Goal: Communication & Community: Answer question/provide support

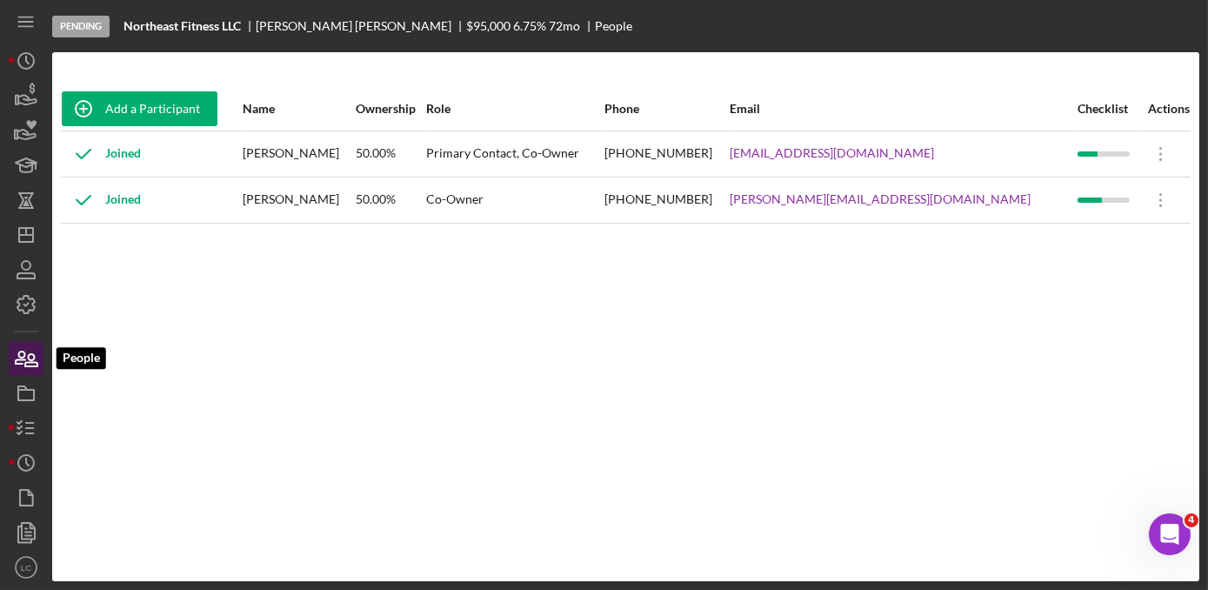
click at [11, 363] on icon "button" at bounding box center [25, 358] width 43 height 43
click at [25, 226] on icon "Icon/Dashboard" at bounding box center [25, 234] width 43 height 43
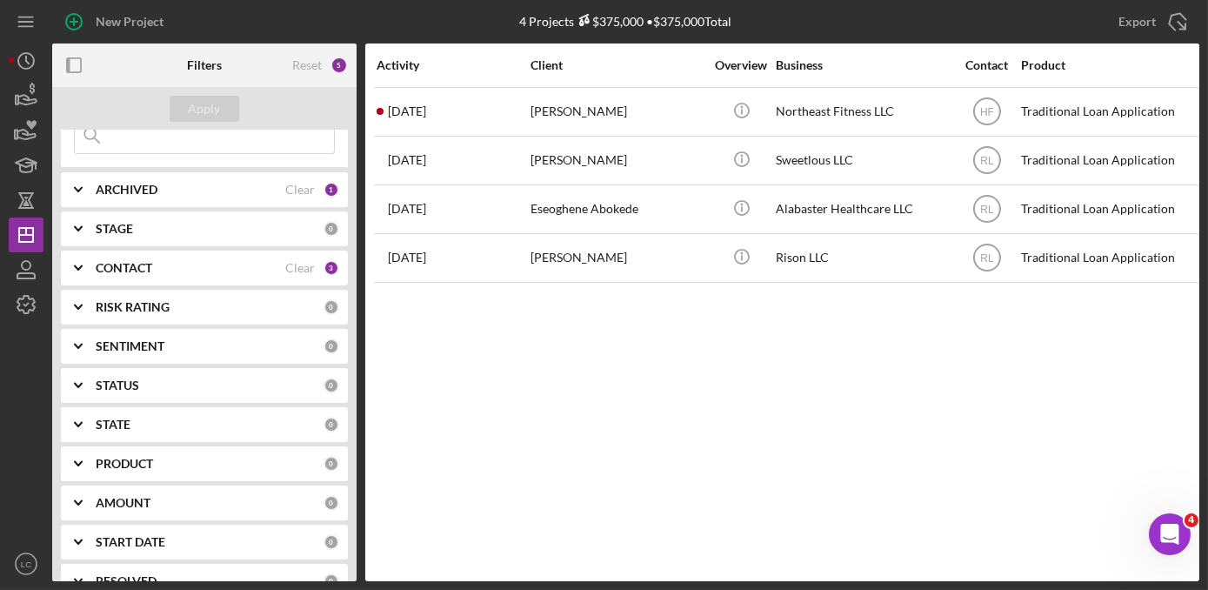
scroll to position [237, 0]
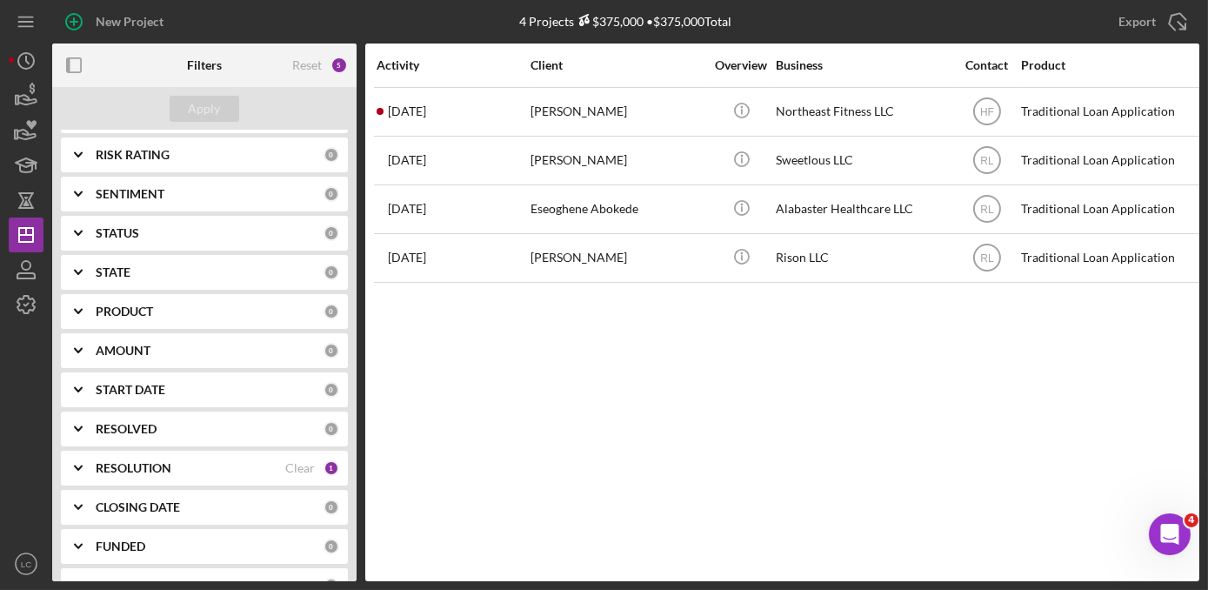
click at [130, 464] on b "RESOLUTION" at bounding box center [134, 468] width 76 height 14
click at [83, 559] on input "Approved" at bounding box center [83, 566] width 17 height 17
checkbox input "false"
click at [183, 107] on button "Apply" at bounding box center [205, 109] width 70 height 26
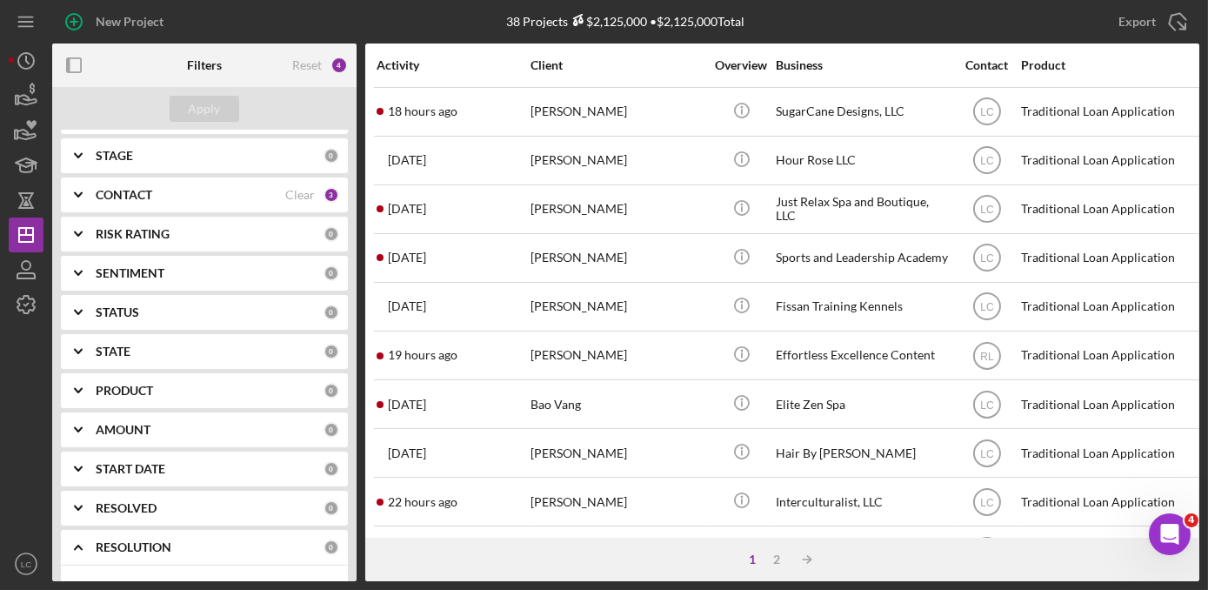
scroll to position [0, 0]
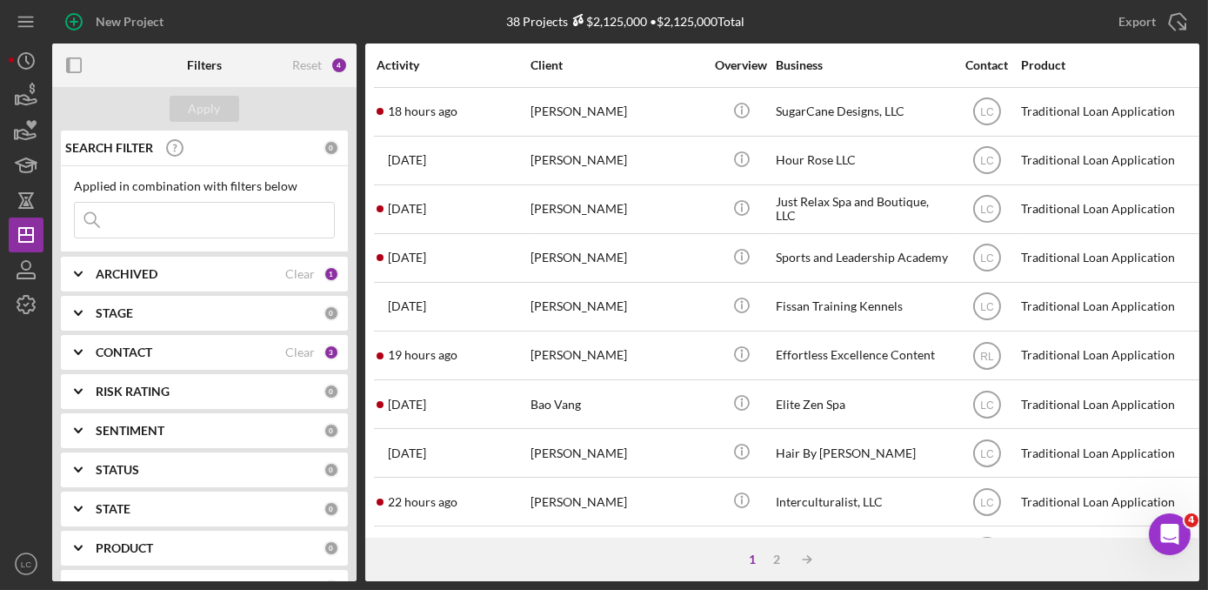
click at [113, 360] on div "CONTACT Clear 3" at bounding box center [217, 352] width 243 height 35
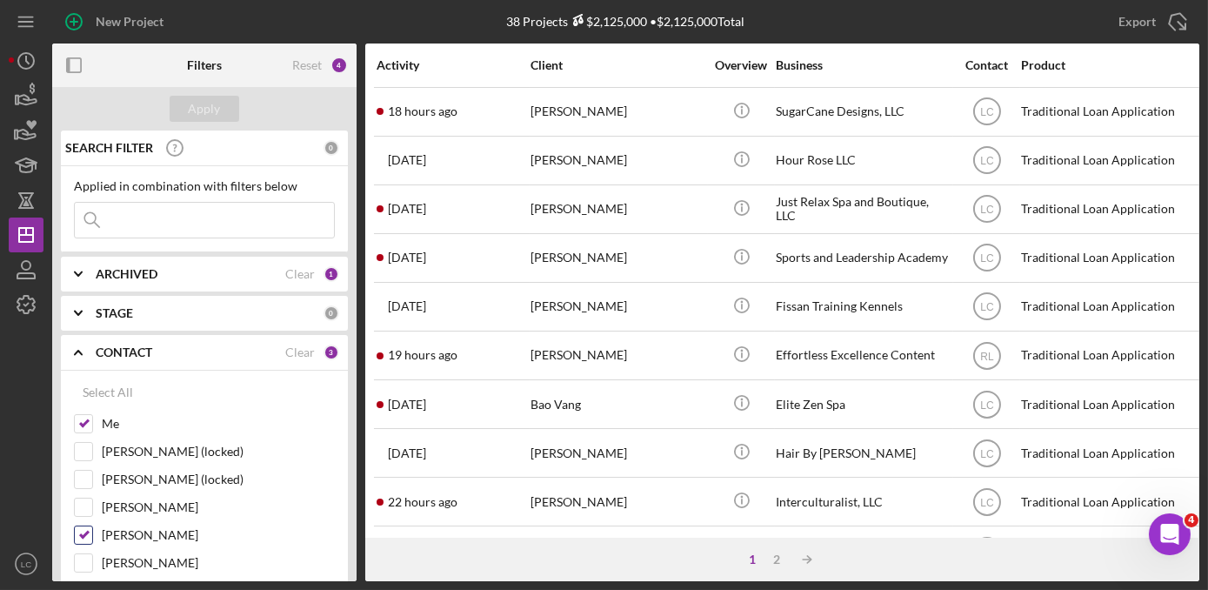
click at [83, 530] on input "[PERSON_NAME]" at bounding box center [83, 534] width 17 height 17
checkbox input "false"
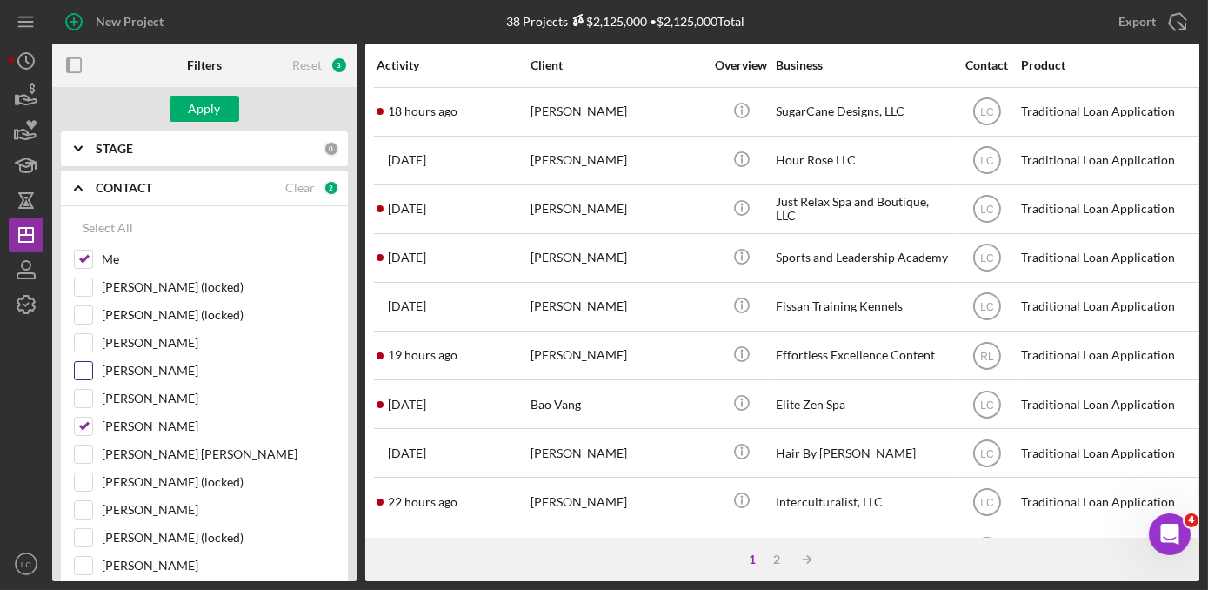
scroll to position [237, 0]
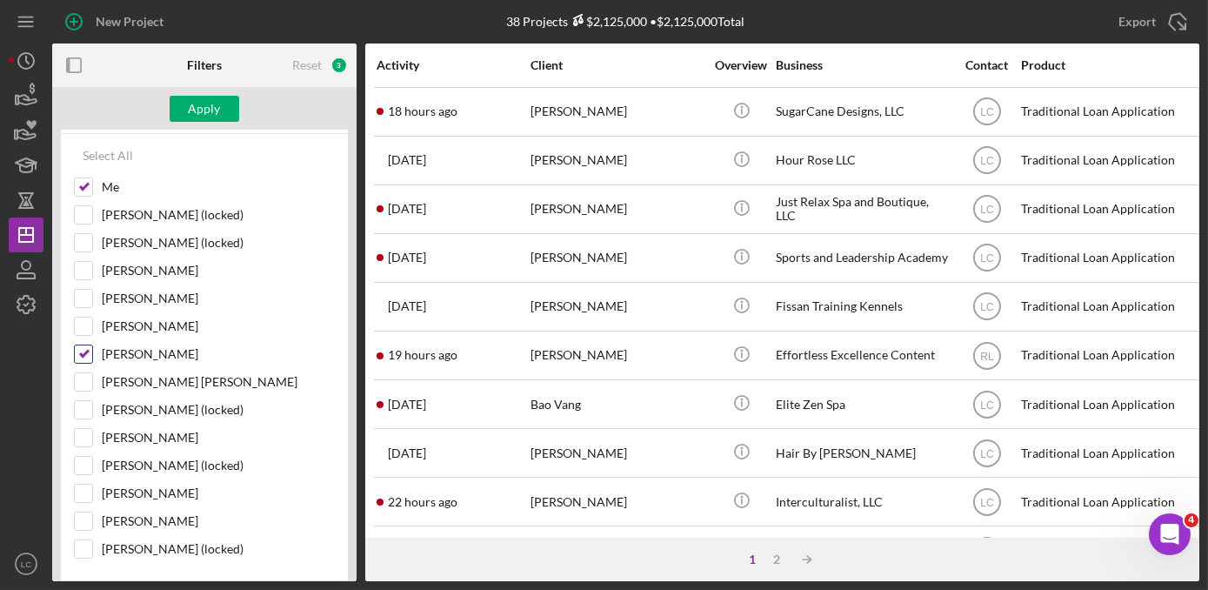
click at [84, 349] on input "[PERSON_NAME]" at bounding box center [83, 353] width 17 height 17
checkbox input "false"
click at [215, 106] on div "Apply" at bounding box center [205, 109] width 32 height 26
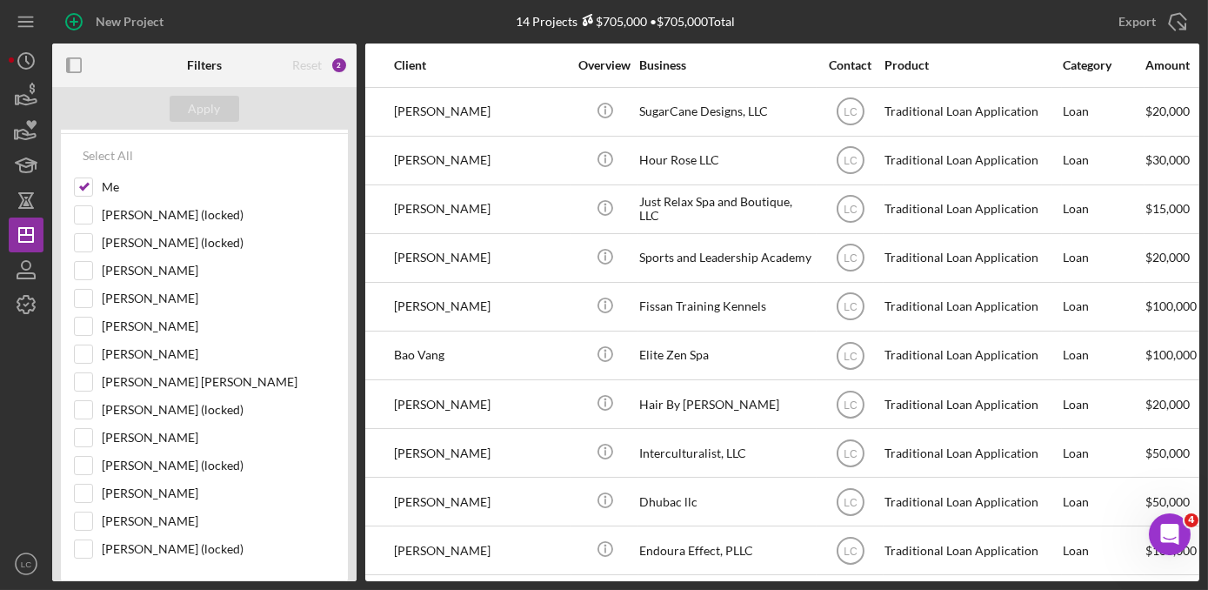
scroll to position [0, 0]
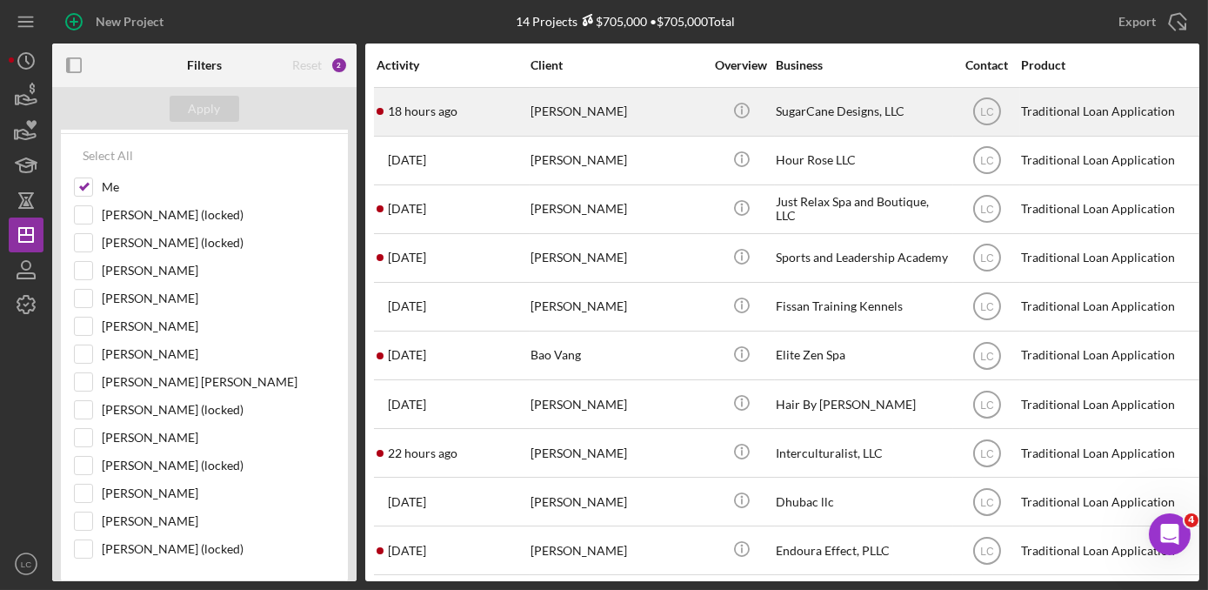
click at [656, 101] on div "[PERSON_NAME]" at bounding box center [617, 112] width 174 height 46
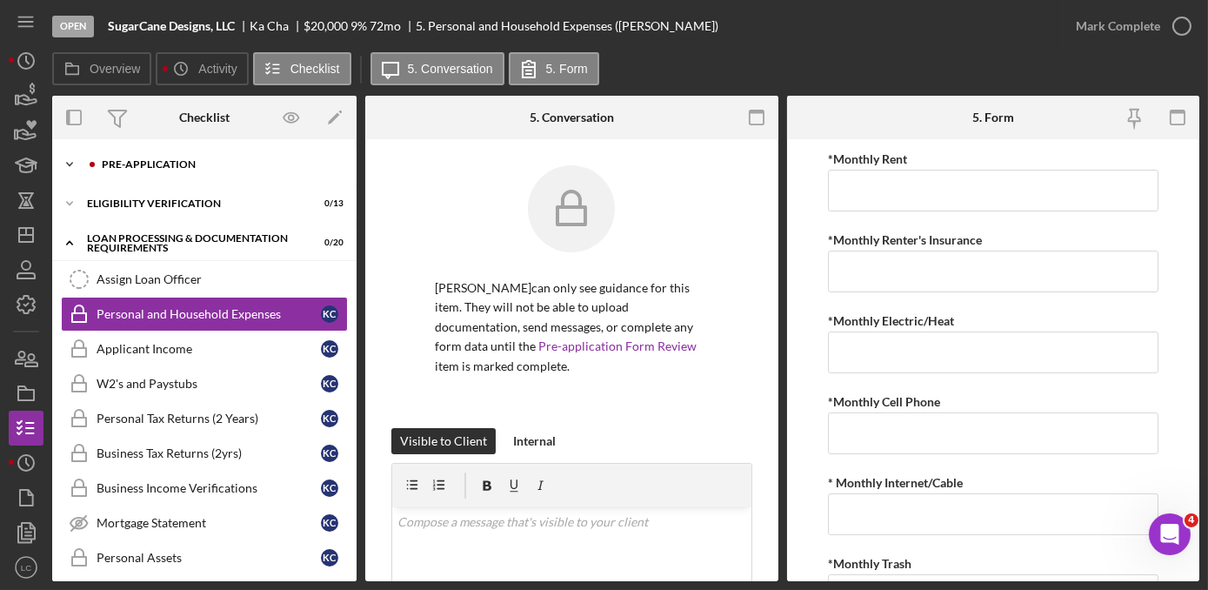
click at [72, 160] on icon "Icon/Expander" at bounding box center [69, 164] width 35 height 35
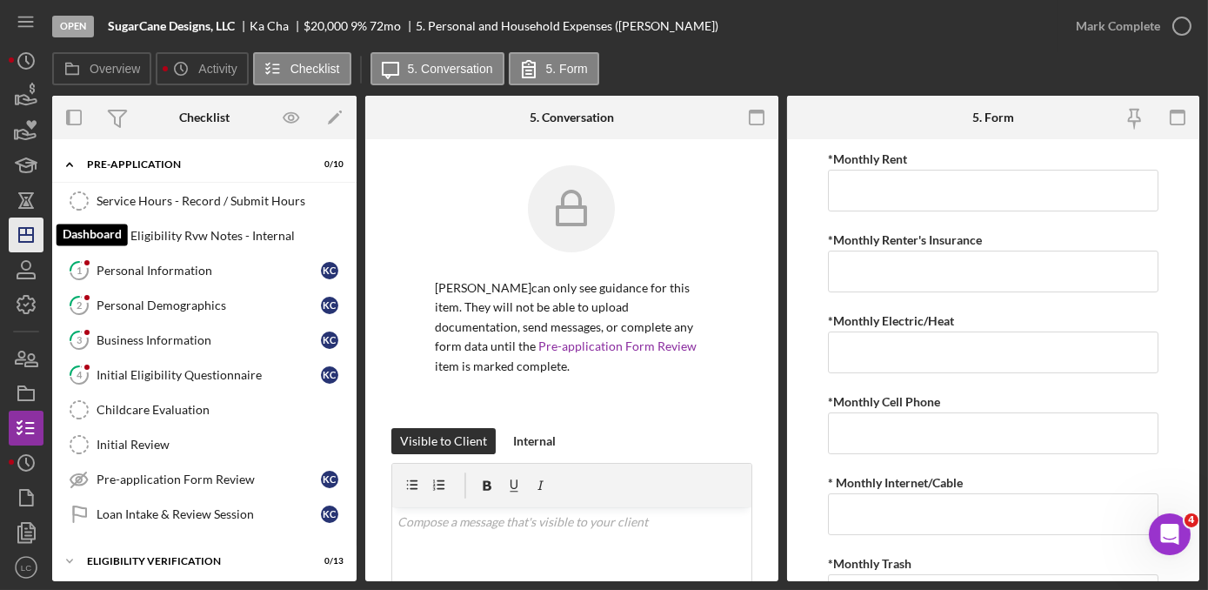
click at [31, 233] on icon "Icon/Dashboard" at bounding box center [25, 234] width 43 height 43
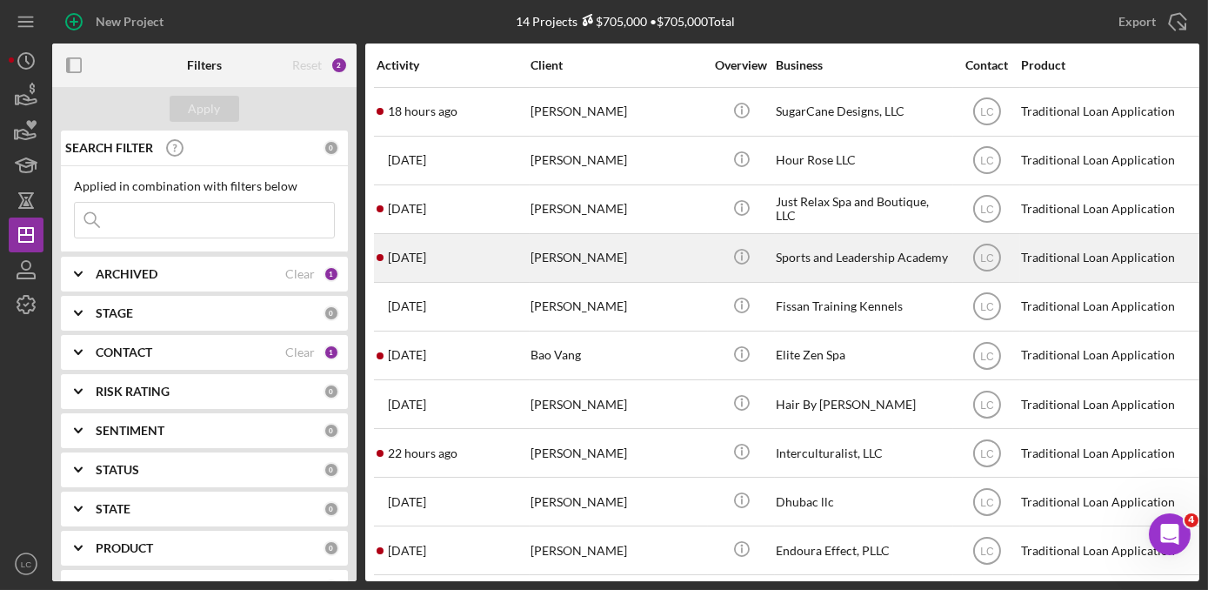
click at [811, 261] on div "Sports and Leadership Academy" at bounding box center [863, 258] width 174 height 46
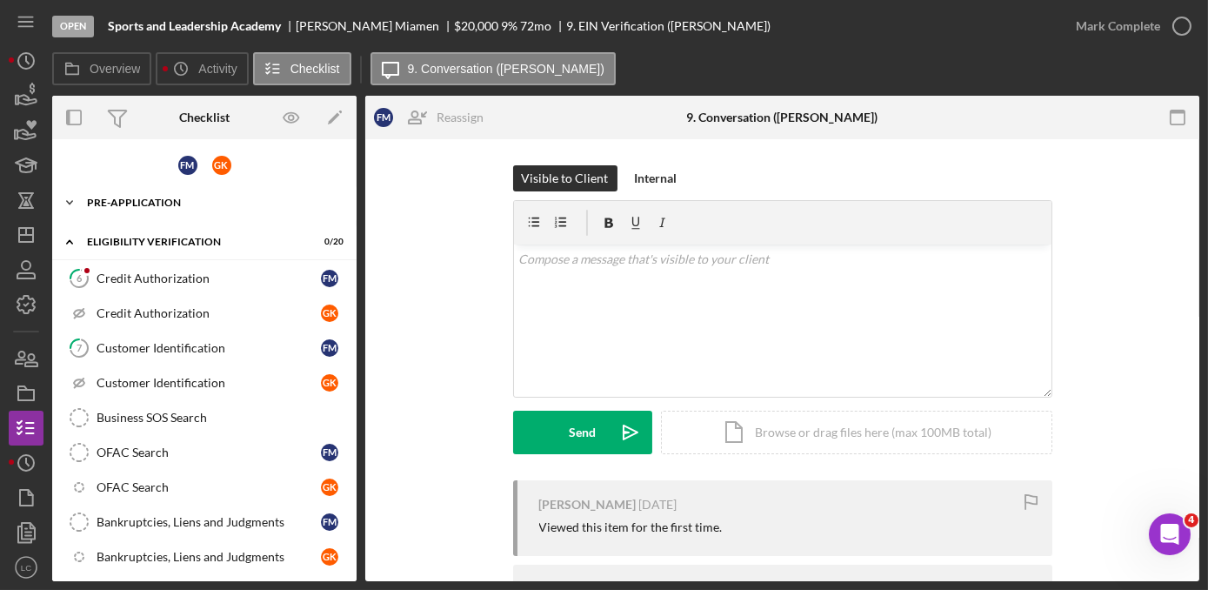
click at [109, 196] on div "Icon/Expander Pre-Application 8 / 13" at bounding box center [204, 202] width 304 height 35
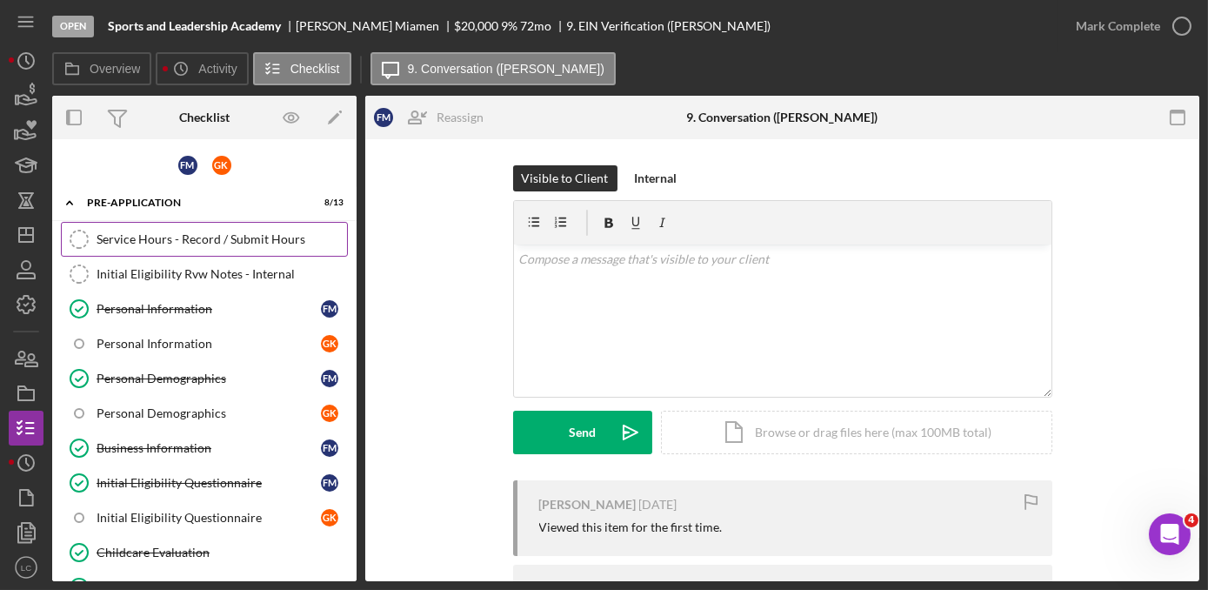
click at [133, 232] on div "Service Hours - Record / Submit Hours" at bounding box center [222, 239] width 250 height 14
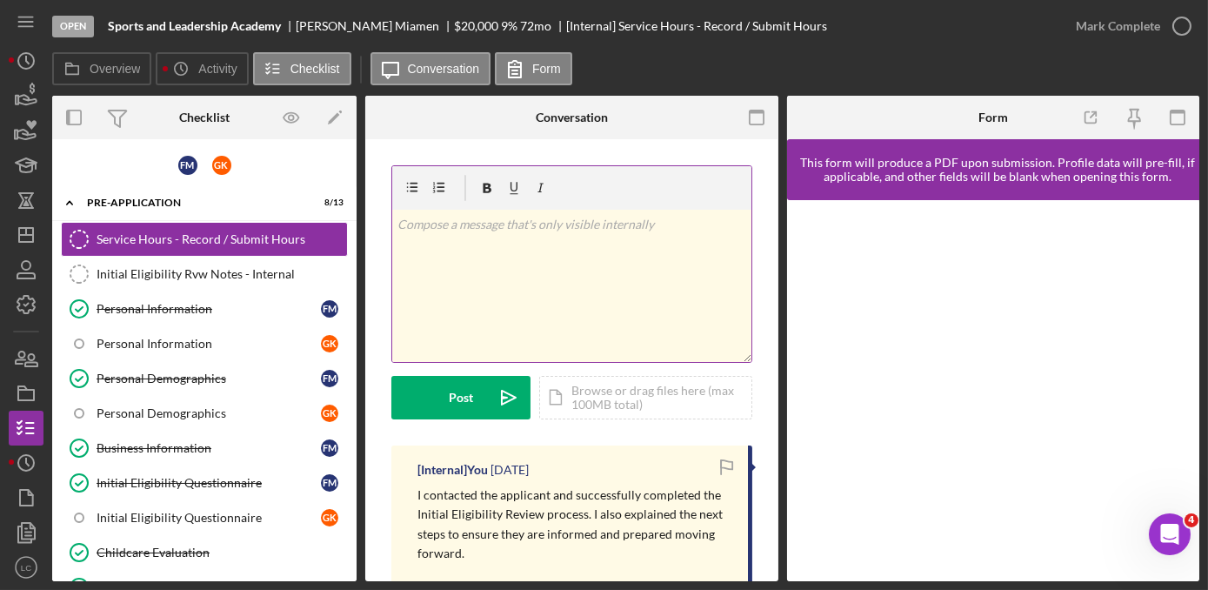
click at [495, 310] on div "v Color teal Color pink Remove color Add row above Add row below Add column bef…" at bounding box center [571, 286] width 359 height 152
drag, startPoint x: 731, startPoint y: 230, endPoint x: 276, endPoint y: 195, distance: 457.0
click at [276, 195] on div "Overview Internal Workflow Stage Open Icon/Dropdown Arrow Archive (can unarchiv…" at bounding box center [625, 338] width 1147 height 485
copy p "I called applicant to follow up, applicant would likt to withdraw."
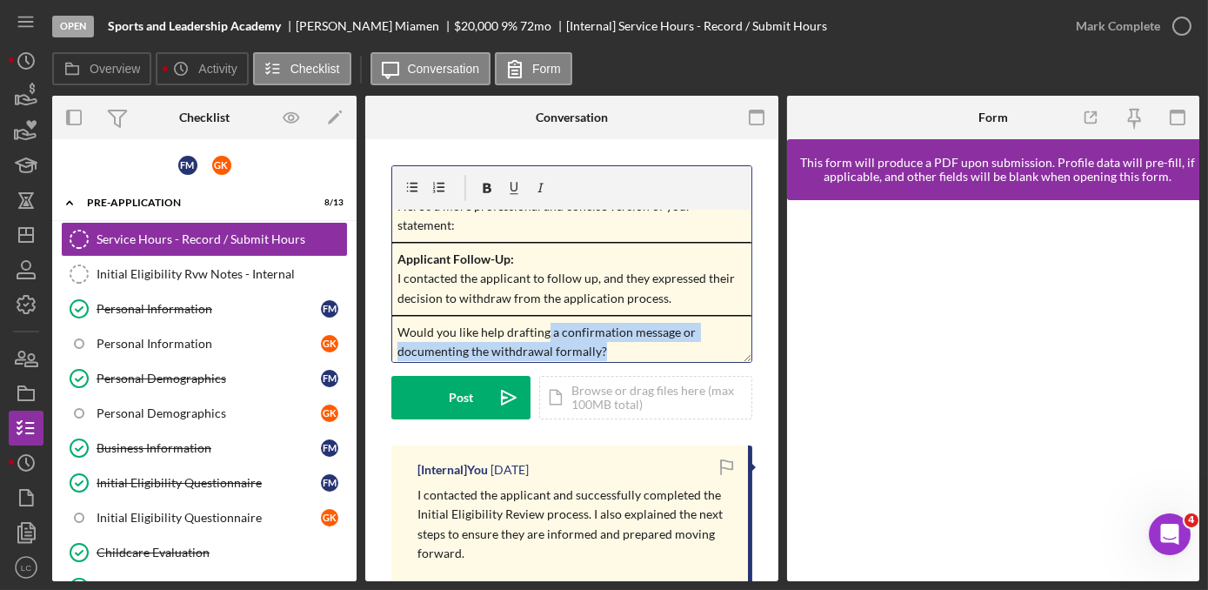
scroll to position [19, 0]
drag, startPoint x: 631, startPoint y: 360, endPoint x: 376, endPoint y: 324, distance: 258.1
click at [376, 324] on div "v Color teal Color pink Remove color Add row above Add row below Add column bef…" at bounding box center [571, 589] width 413 height 901
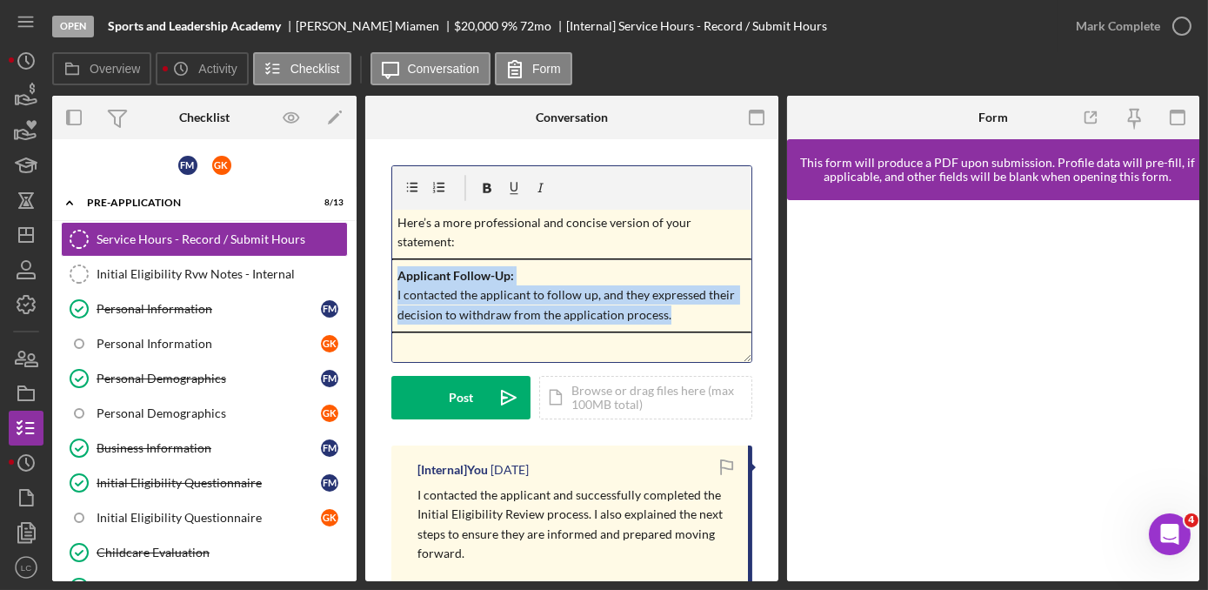
scroll to position [0, 0]
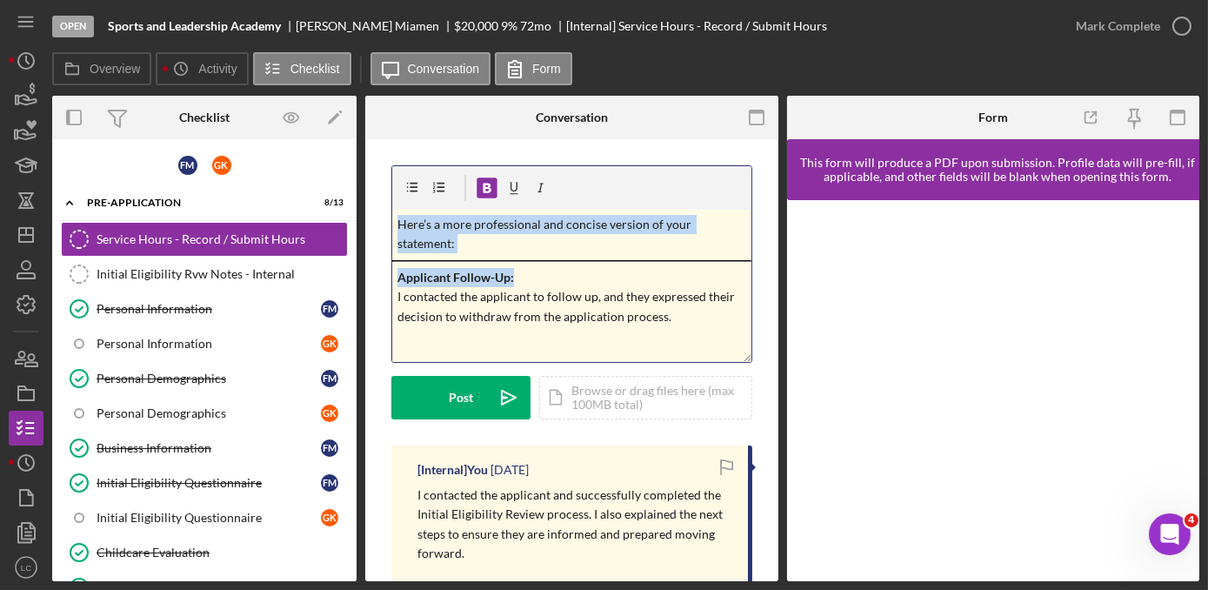
drag, startPoint x: 497, startPoint y: 280, endPoint x: 363, endPoint y: 217, distance: 147.4
click at [363, 217] on div "Overview Internal Workflow Stage Open Icon/Dropdown Arrow Archive (can unarchiv…" at bounding box center [625, 338] width 1147 height 485
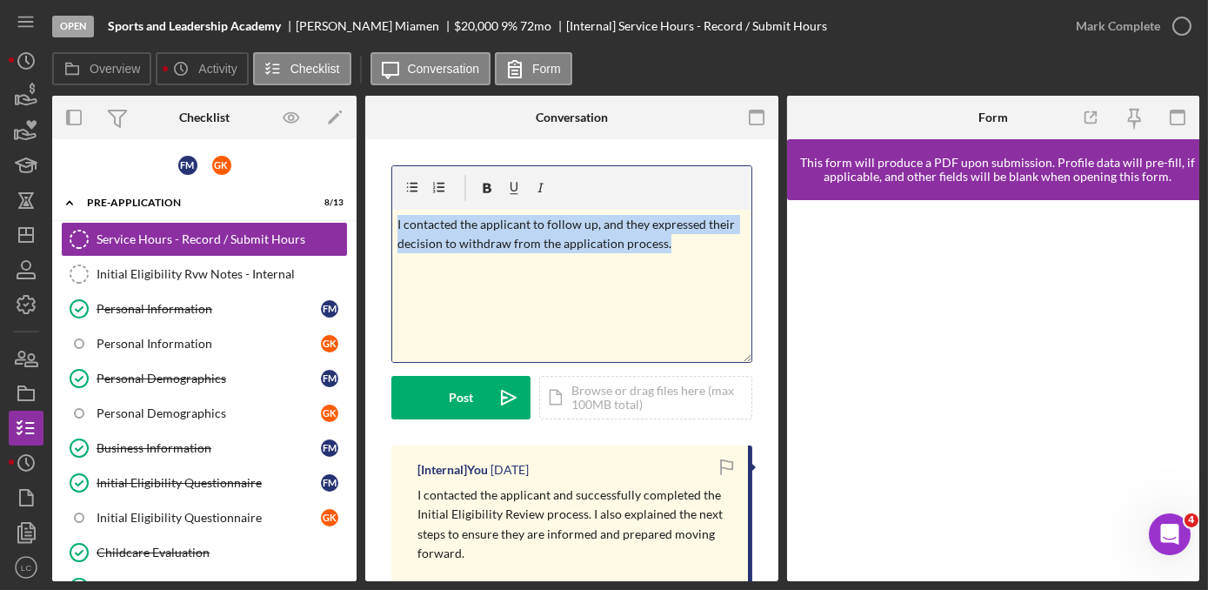
drag, startPoint x: 691, startPoint y: 247, endPoint x: 403, endPoint y: 227, distance: 289.4
click at [363, 213] on div "Overview Internal Workflow Stage Open Icon/Dropdown Arrow Archive (can unarchiv…" at bounding box center [625, 338] width 1147 height 485
copy span "I contacted the applicant to follow up, and they expressed their decision to wi…"
click at [448, 388] on button "Post Icon/icon-invite-send" at bounding box center [460, 397] width 139 height 43
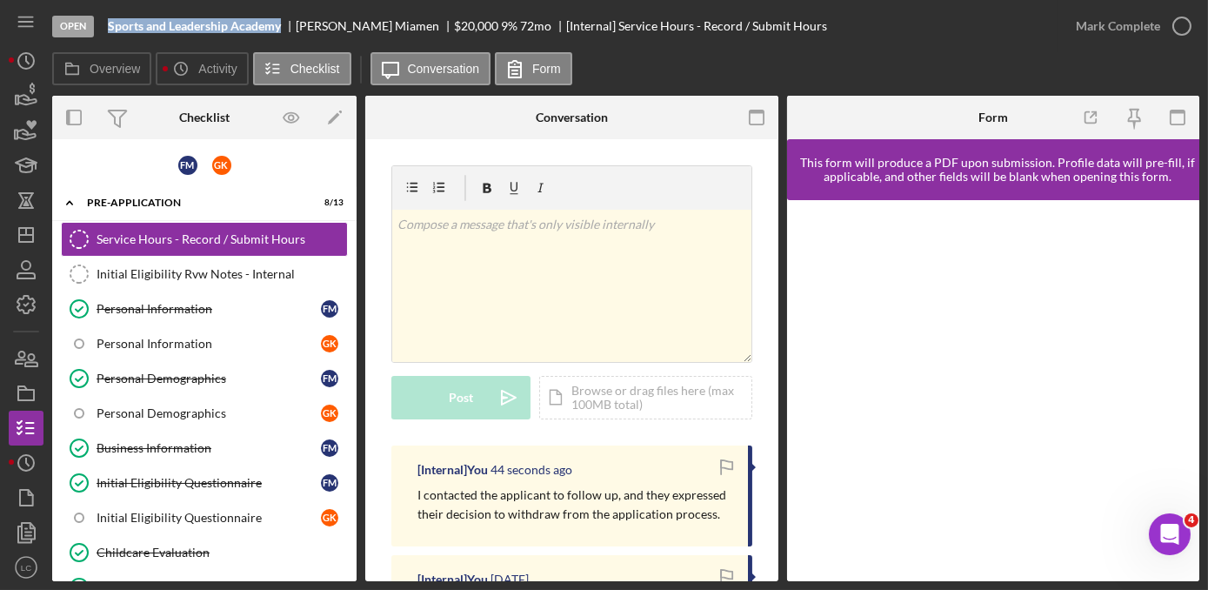
drag, startPoint x: 280, startPoint y: 29, endPoint x: 111, endPoint y: 24, distance: 168.7
click at [111, 24] on b "Sports and Leadership Academy" at bounding box center [194, 26] width 173 height 14
copy b "Sports and Leadership Academy"
